Goal: Find specific page/section: Find specific page/section

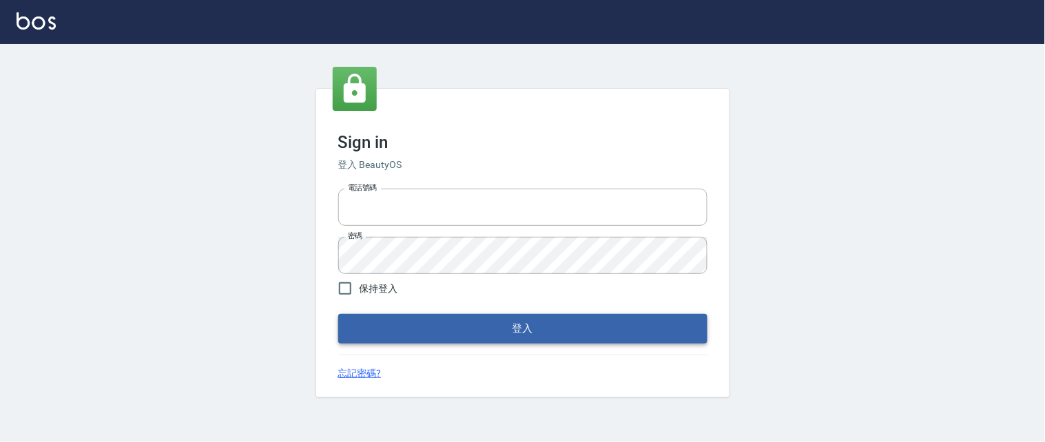
type input "0931911003"
drag, startPoint x: 555, startPoint y: 331, endPoint x: 572, endPoint y: 327, distance: 17.0
click at [569, 327] on button "登入" at bounding box center [522, 328] width 369 height 29
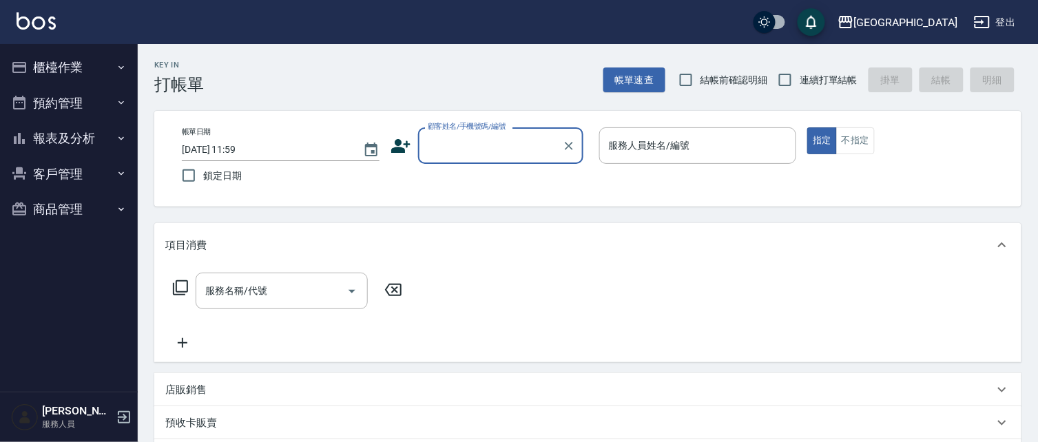
drag, startPoint x: 672, startPoint y: 78, endPoint x: 724, endPoint y: 90, distance: 53.6
click at [678, 81] on input "結帳前確認明細" at bounding box center [686, 79] width 29 height 29
checkbox input "true"
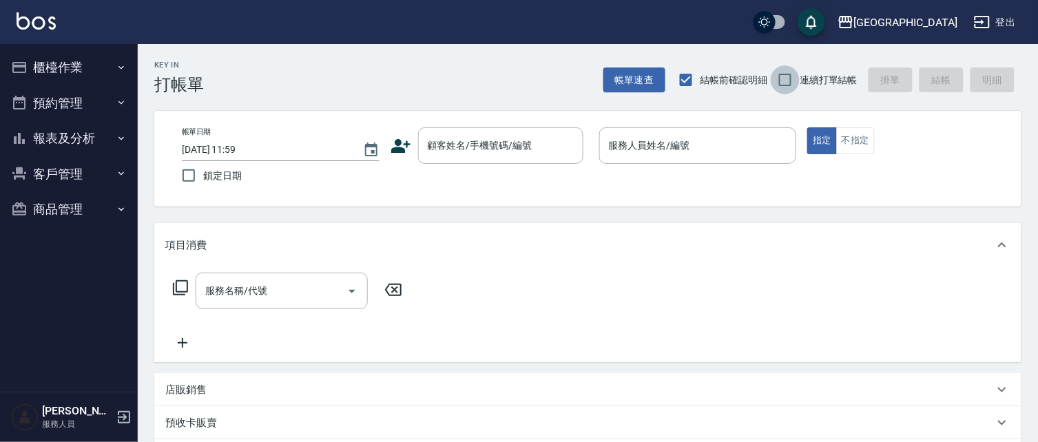
click at [785, 81] on input "連續打單結帳" at bounding box center [785, 79] width 29 height 29
checkbox input "true"
click at [56, 136] on button "報表及分析" at bounding box center [69, 139] width 127 height 36
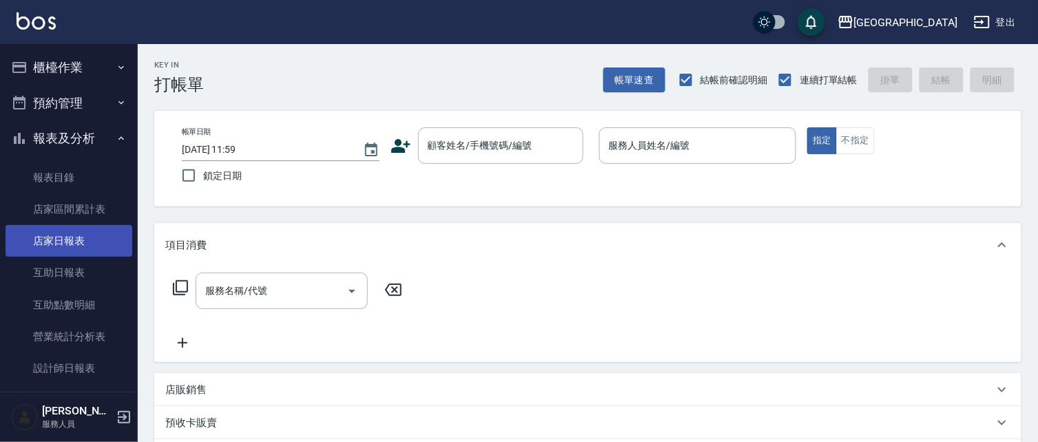
drag, startPoint x: 90, startPoint y: 234, endPoint x: 92, endPoint y: 242, distance: 8.5
click at [90, 236] on link "店家日報表" at bounding box center [69, 241] width 127 height 32
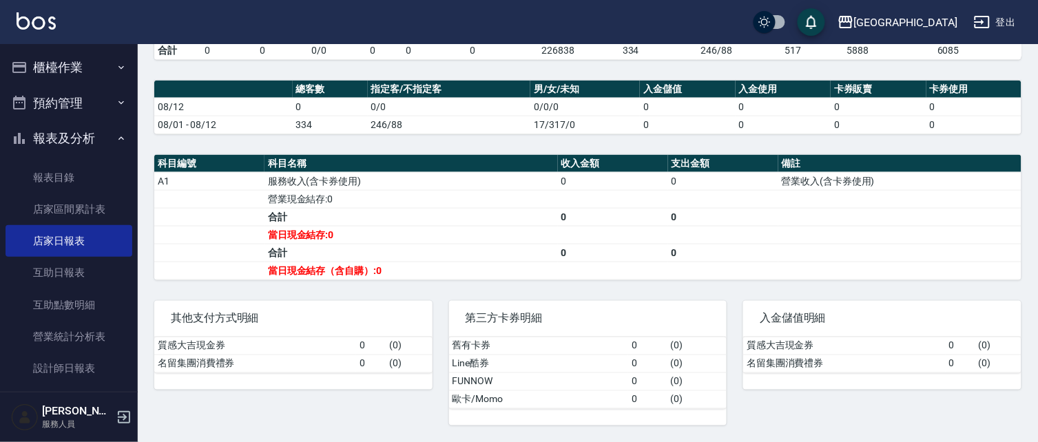
scroll to position [375, 0]
click at [76, 135] on button "報表及分析" at bounding box center [69, 139] width 127 height 36
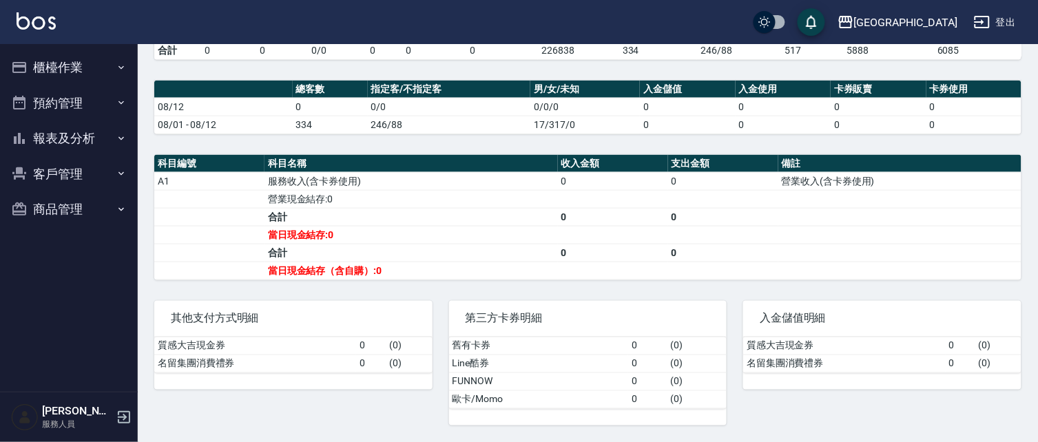
click at [54, 70] on button "櫃檯作業" at bounding box center [69, 68] width 127 height 36
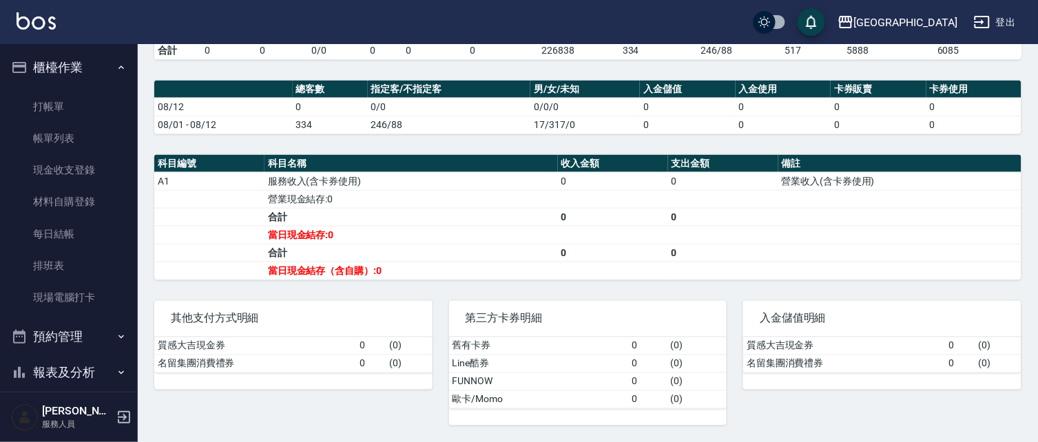
click at [90, 70] on button "櫃檯作業" at bounding box center [69, 68] width 127 height 36
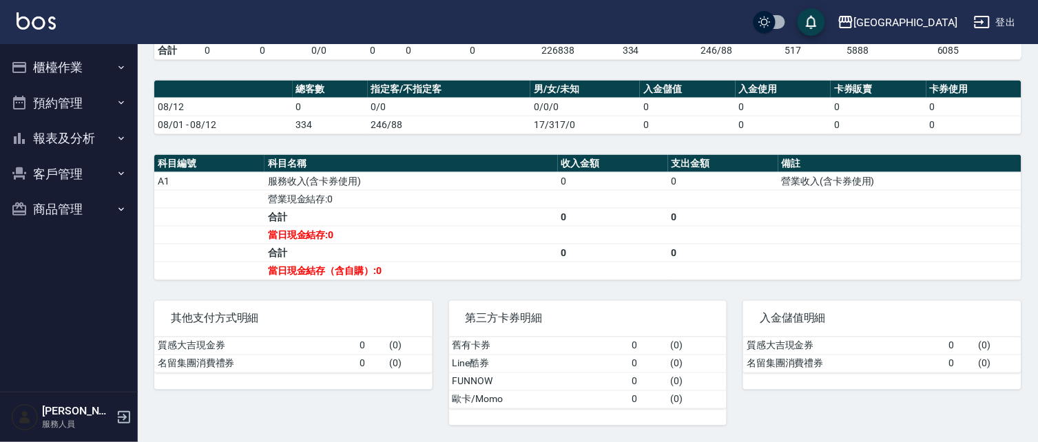
click at [92, 134] on button "報表及分析" at bounding box center [69, 139] width 127 height 36
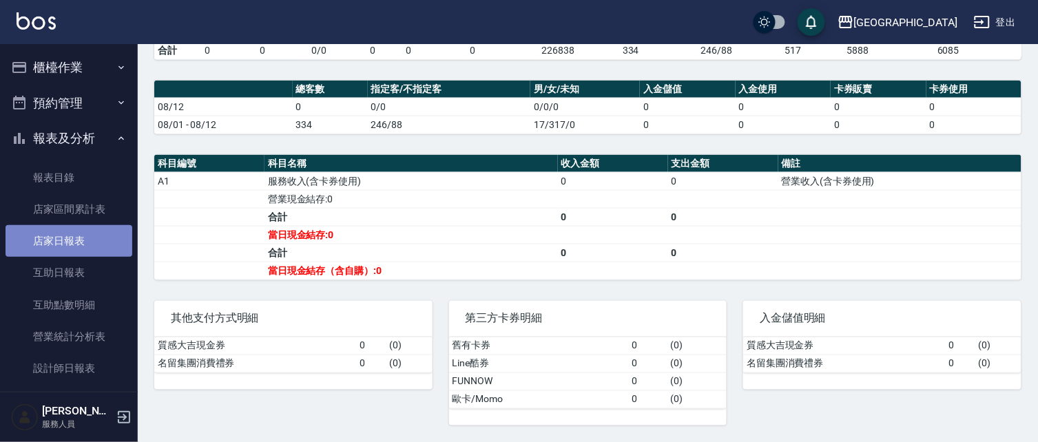
click at [83, 244] on link "店家日報表" at bounding box center [69, 241] width 127 height 32
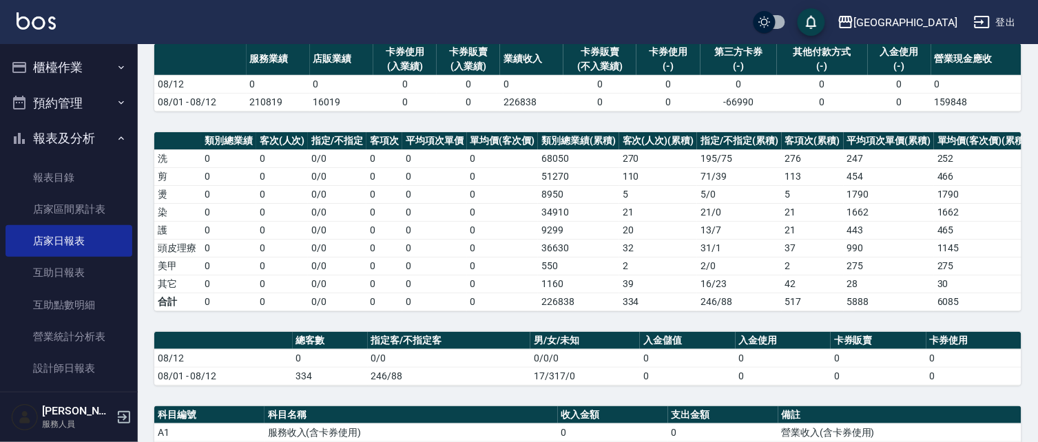
scroll to position [110, 0]
